Goal: Task Accomplishment & Management: Complete application form

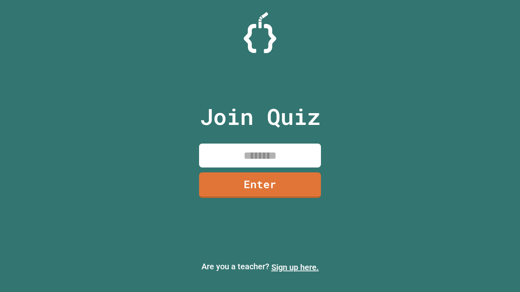
click at [291, 268] on link "Sign up here." at bounding box center [295, 268] width 48 height 10
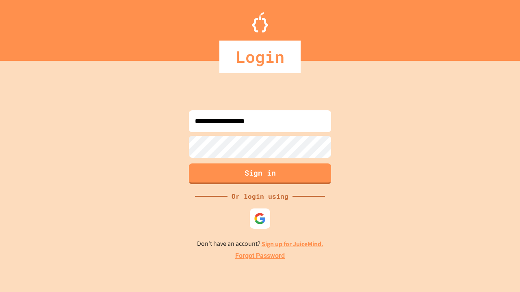
type input "**********"
